Goal: Task Accomplishment & Management: Complete application form

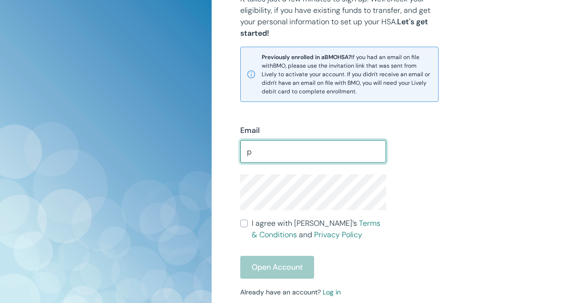
type input "[EMAIL_ADDRESS][DOMAIN_NAME]"
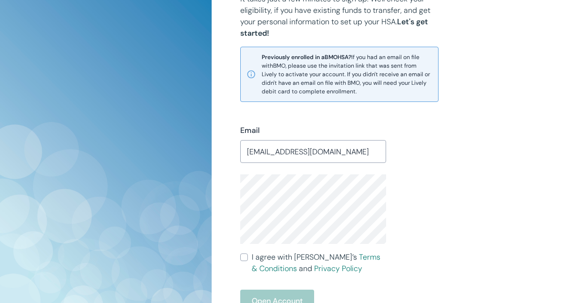
click at [249, 256] on label "I agree with Lively’s Terms & Conditions and Privacy Policy" at bounding box center [313, 263] width 146 height 23
click at [248, 256] on input "I agree with Lively’s Terms & Conditions and Privacy Policy" at bounding box center [244, 258] width 8 height 8
checkbox input "true"
click at [254, 295] on button "Open Account" at bounding box center [277, 301] width 74 height 23
